Goal: Transaction & Acquisition: Purchase product/service

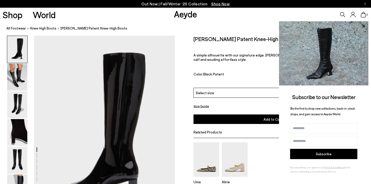
click at [342, 15] on icon at bounding box center [342, 14] width 5 height 5
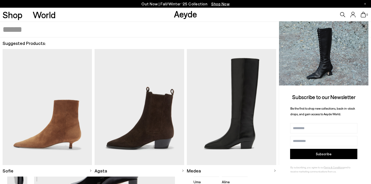
click at [216, 34] on input "text" at bounding box center [183, 29] width 361 height 15
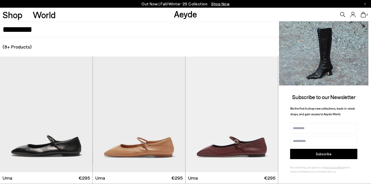
type input "*********"
click at [364, 27] on icon at bounding box center [363, 26] width 3 height 3
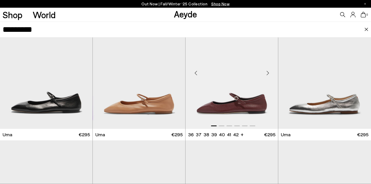
scroll to position [59, 0]
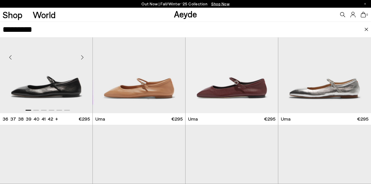
click at [72, 86] on img "1 / 6" at bounding box center [46, 55] width 92 height 116
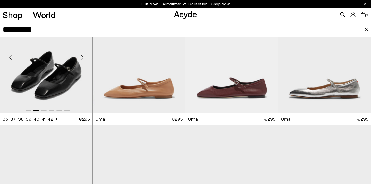
click at [54, 62] on img "2 / 6" at bounding box center [46, 55] width 92 height 116
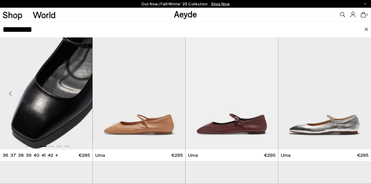
scroll to position [11, 0]
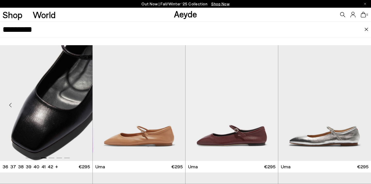
click at [49, 77] on img "3 / 6" at bounding box center [46, 103] width 92 height 116
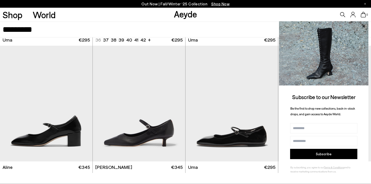
scroll to position [139, 0]
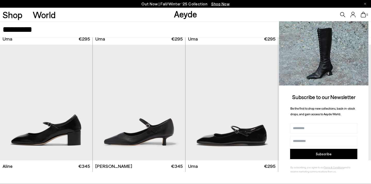
click at [363, 26] on icon at bounding box center [363, 26] width 3 height 3
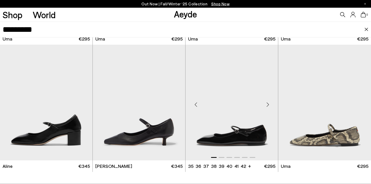
click at [248, 112] on img "1 / 6" at bounding box center [231, 103] width 92 height 116
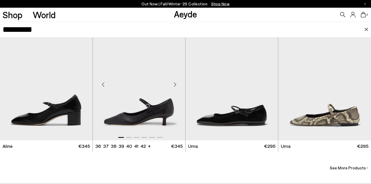
scroll to position [505, 0]
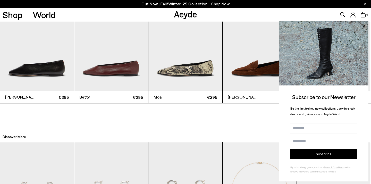
scroll to position [1171, 0]
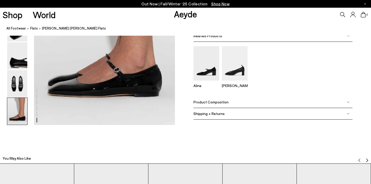
scroll to position [948, 0]
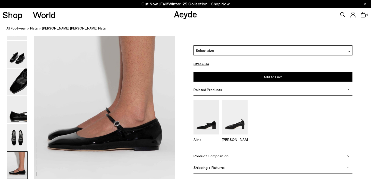
click at [217, 157] on span "Product Composition" at bounding box center [210, 156] width 35 height 4
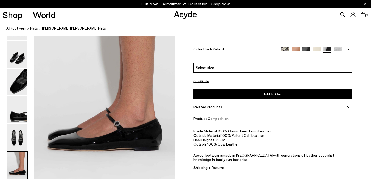
click at [208, 108] on span "Related Products" at bounding box center [207, 107] width 29 height 4
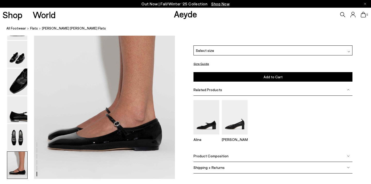
click at [212, 155] on span "Product Composition" at bounding box center [210, 156] width 35 height 4
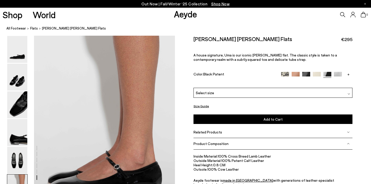
scroll to position [855, 0]
